Goal: Navigation & Orientation: Find specific page/section

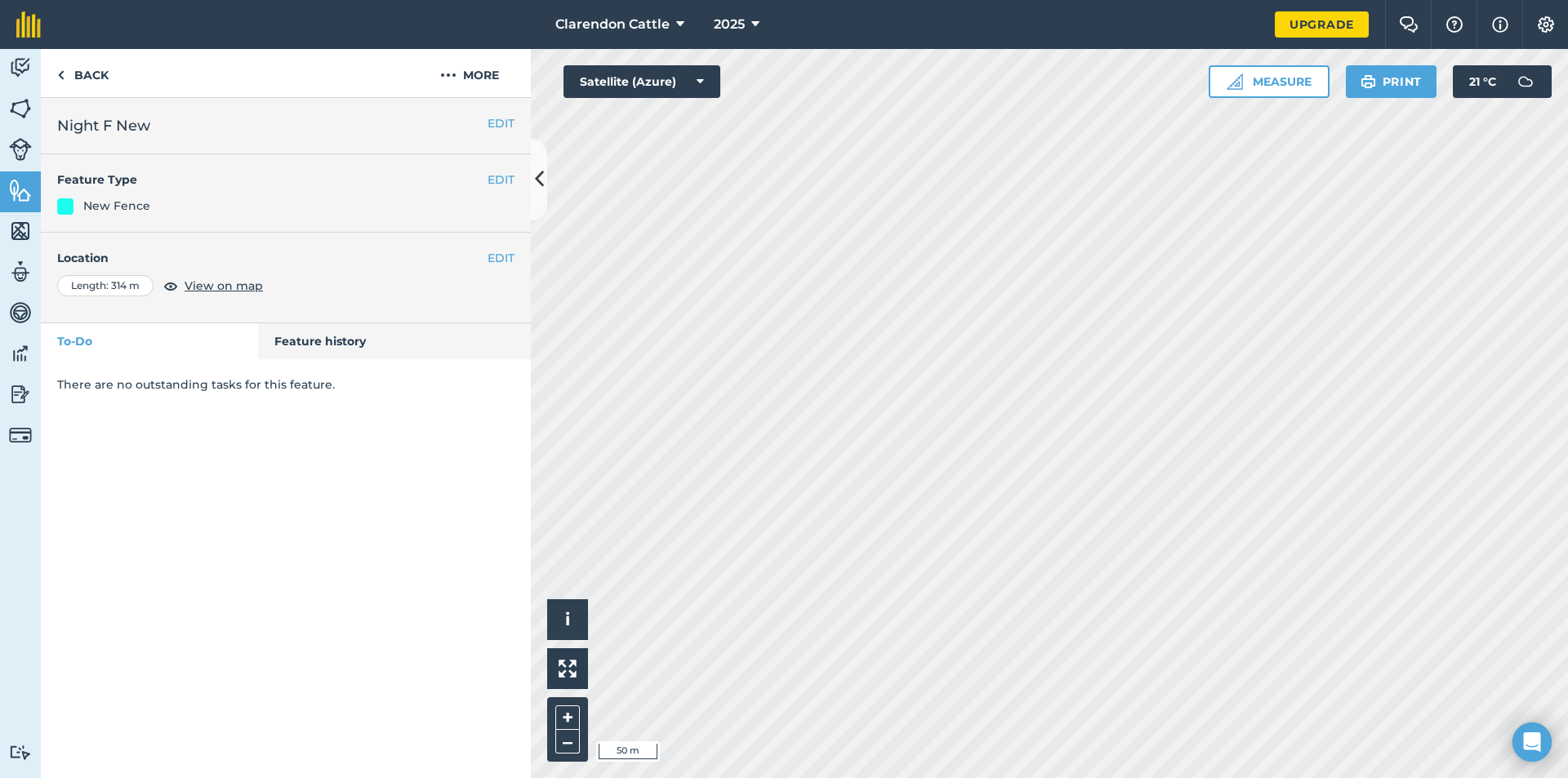
click at [464, 246] on div "Activity Fields Livestock Features Maps Team Vehicles Data Reporting Billing Tu…" at bounding box center [784, 413] width 1568 height 729
